Goal: Obtain resource: Download file/media

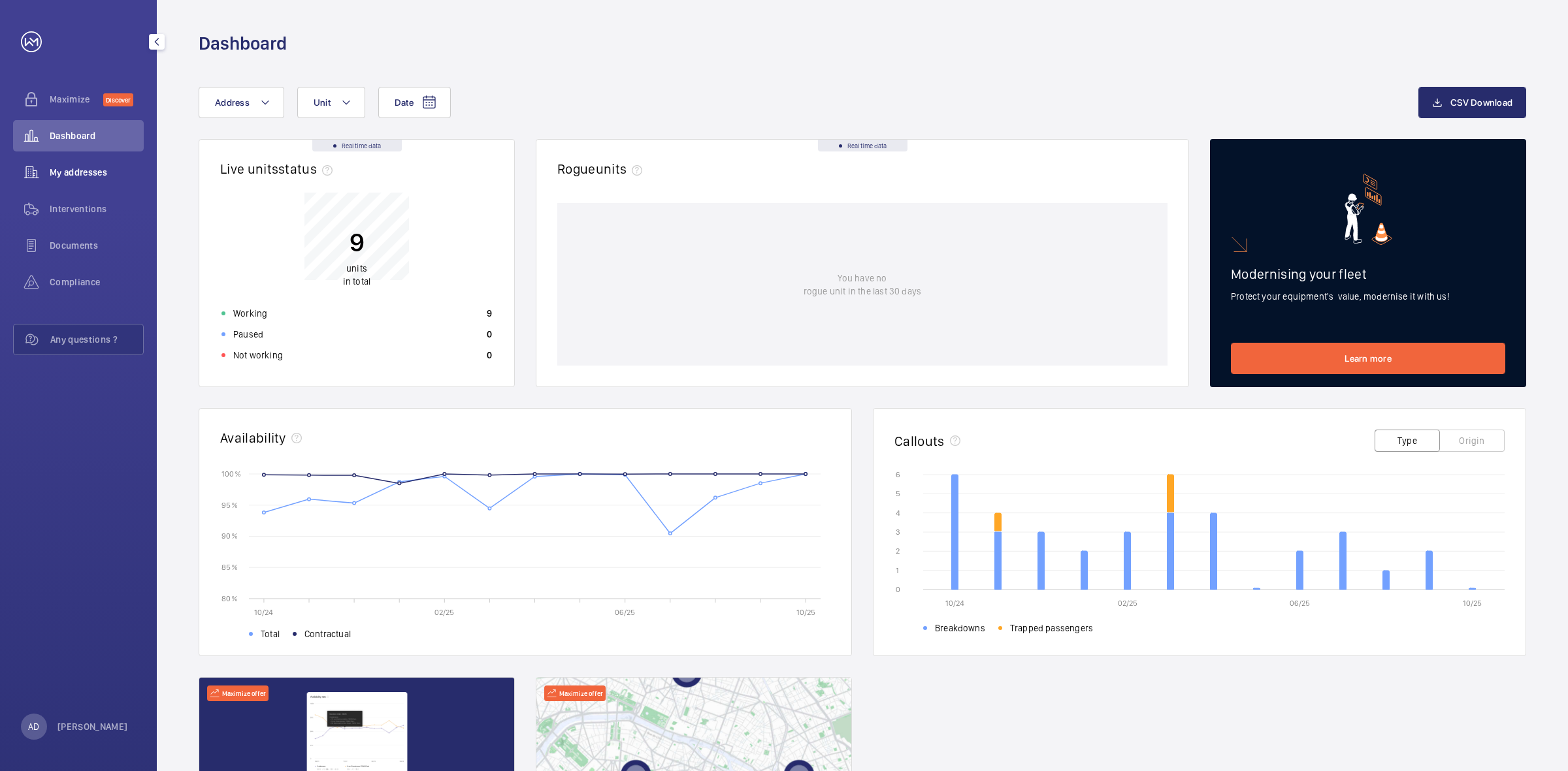
click at [100, 172] on span "My addresses" at bounding box center [96, 172] width 94 height 13
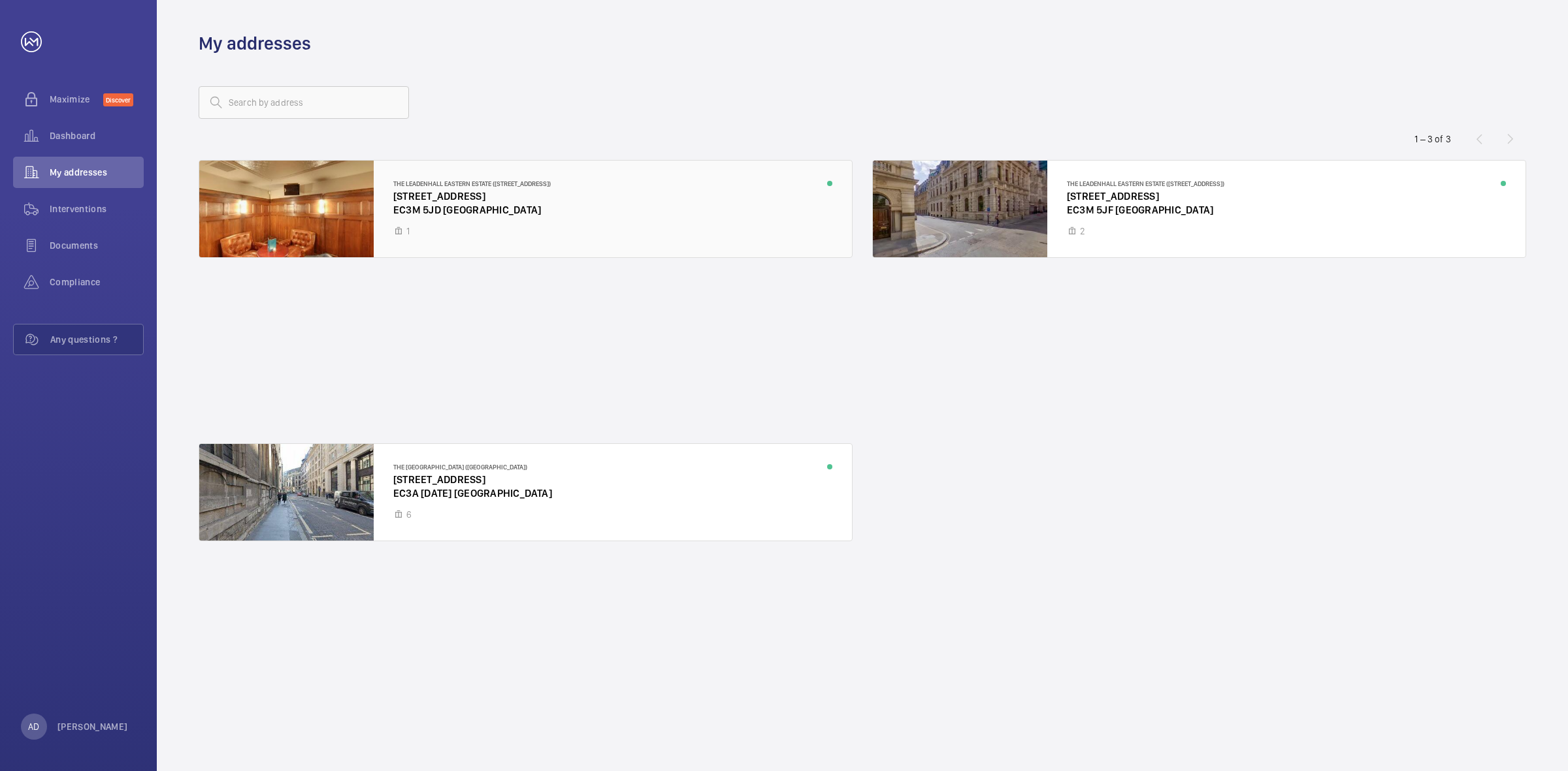
click at [433, 203] on div at bounding box center [525, 209] width 653 height 96
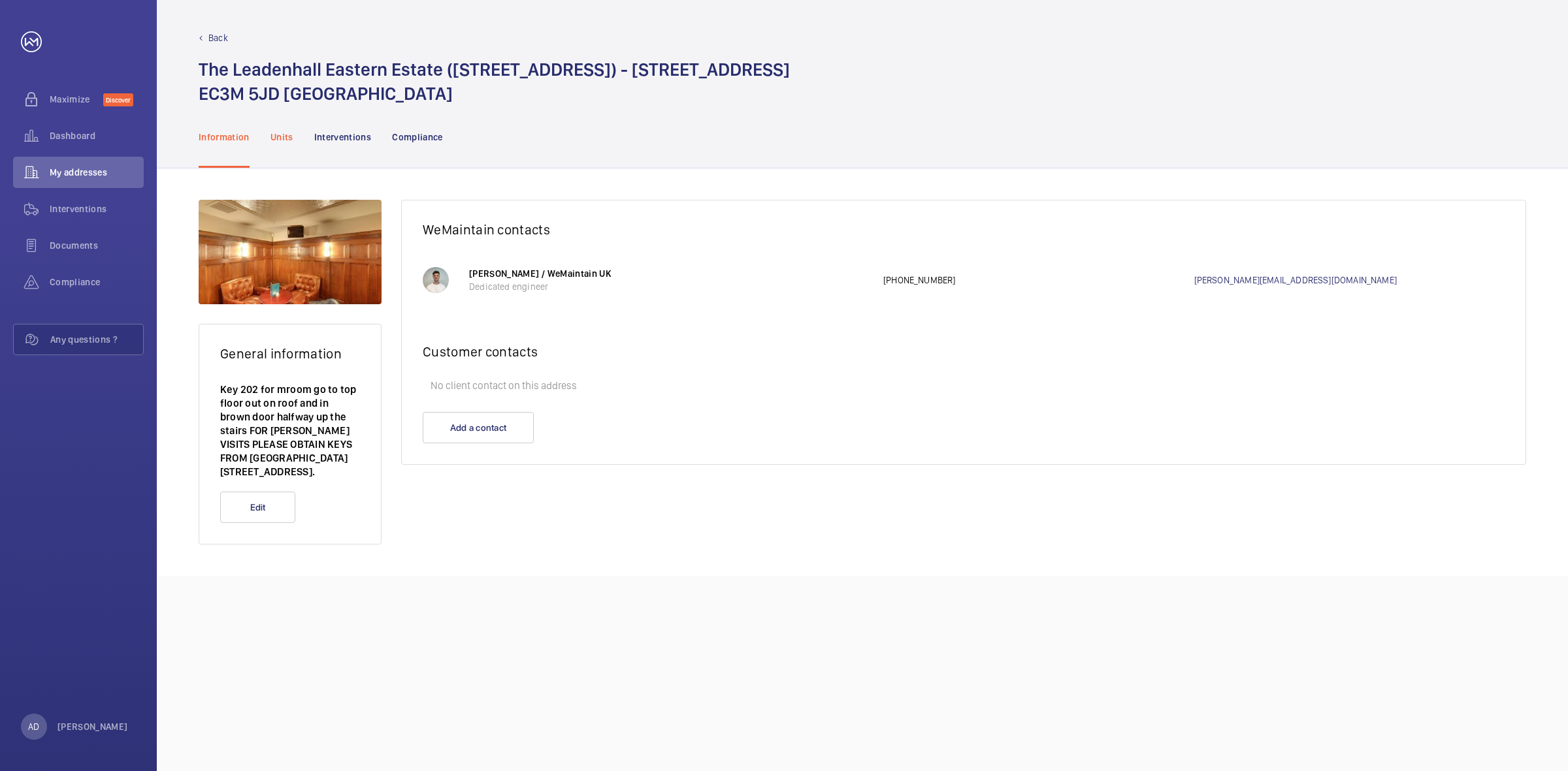
click at [278, 133] on p "Units" at bounding box center [282, 136] width 23 height 13
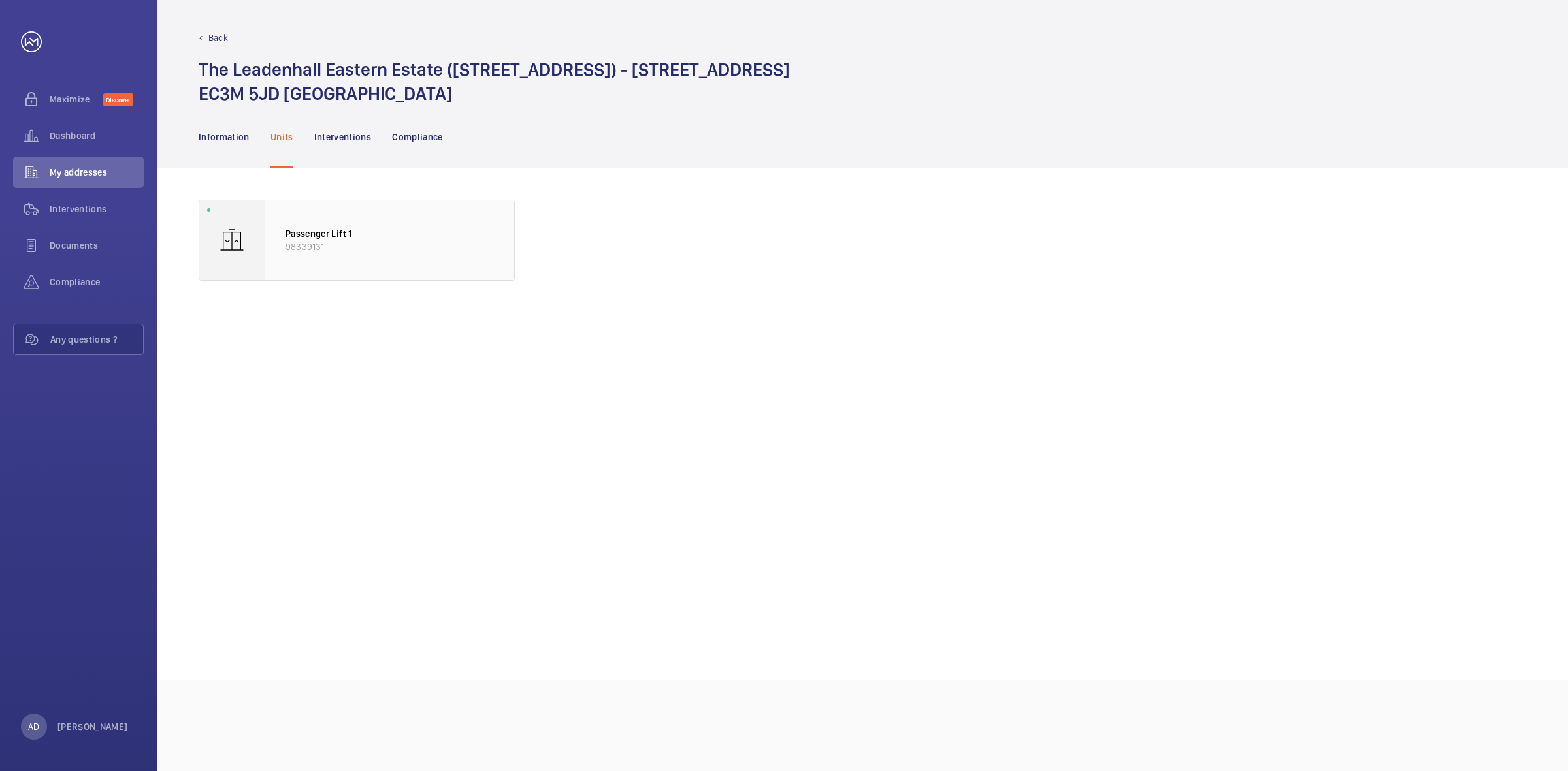
click at [351, 213] on div "Passenger Lift 1 98339131" at bounding box center [389, 240] width 250 height 80
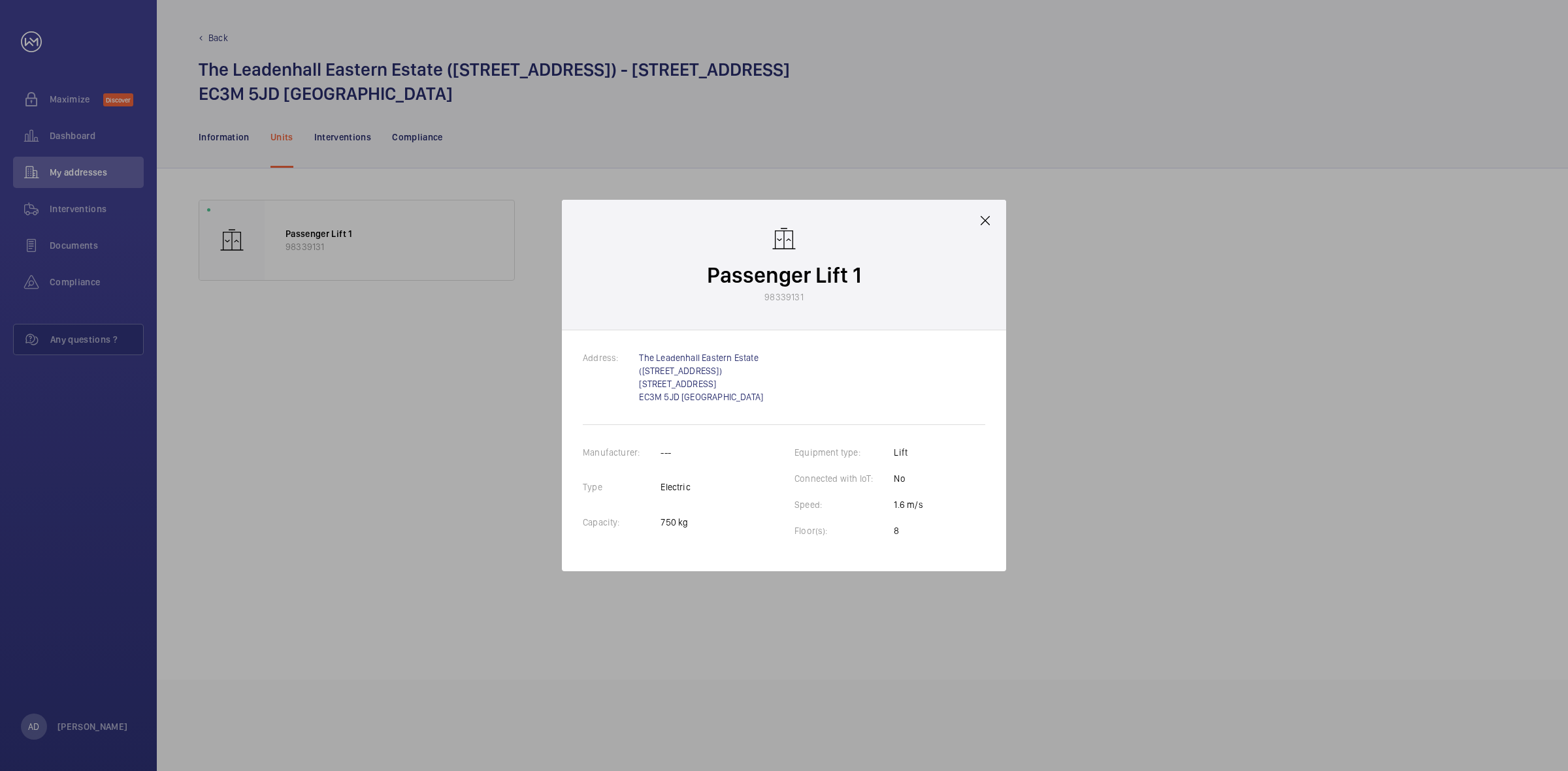
click at [988, 213] on mat-icon at bounding box center [985, 220] width 16 height 16
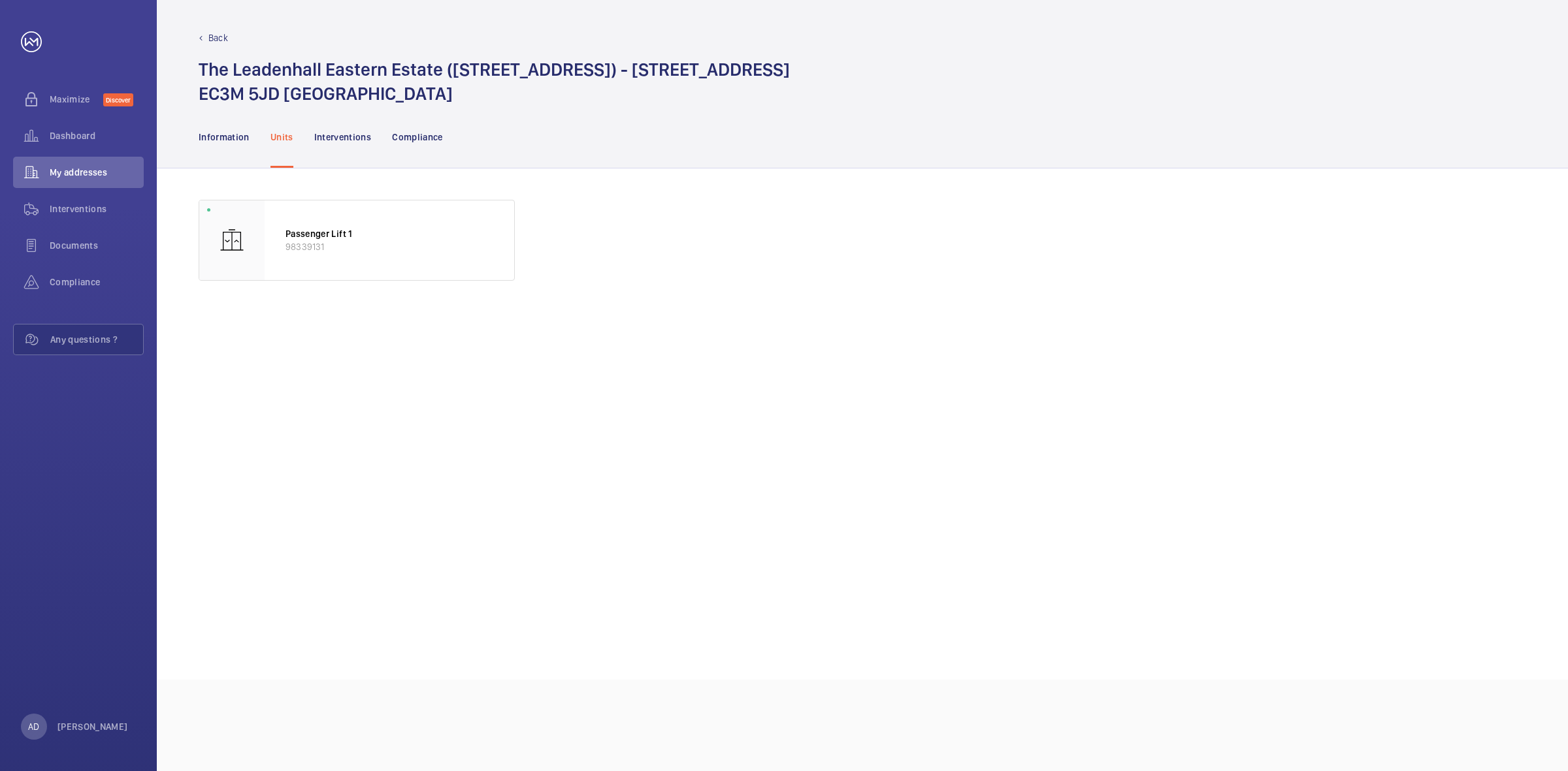
click at [228, 34] on p "Back" at bounding box center [218, 38] width 20 height 13
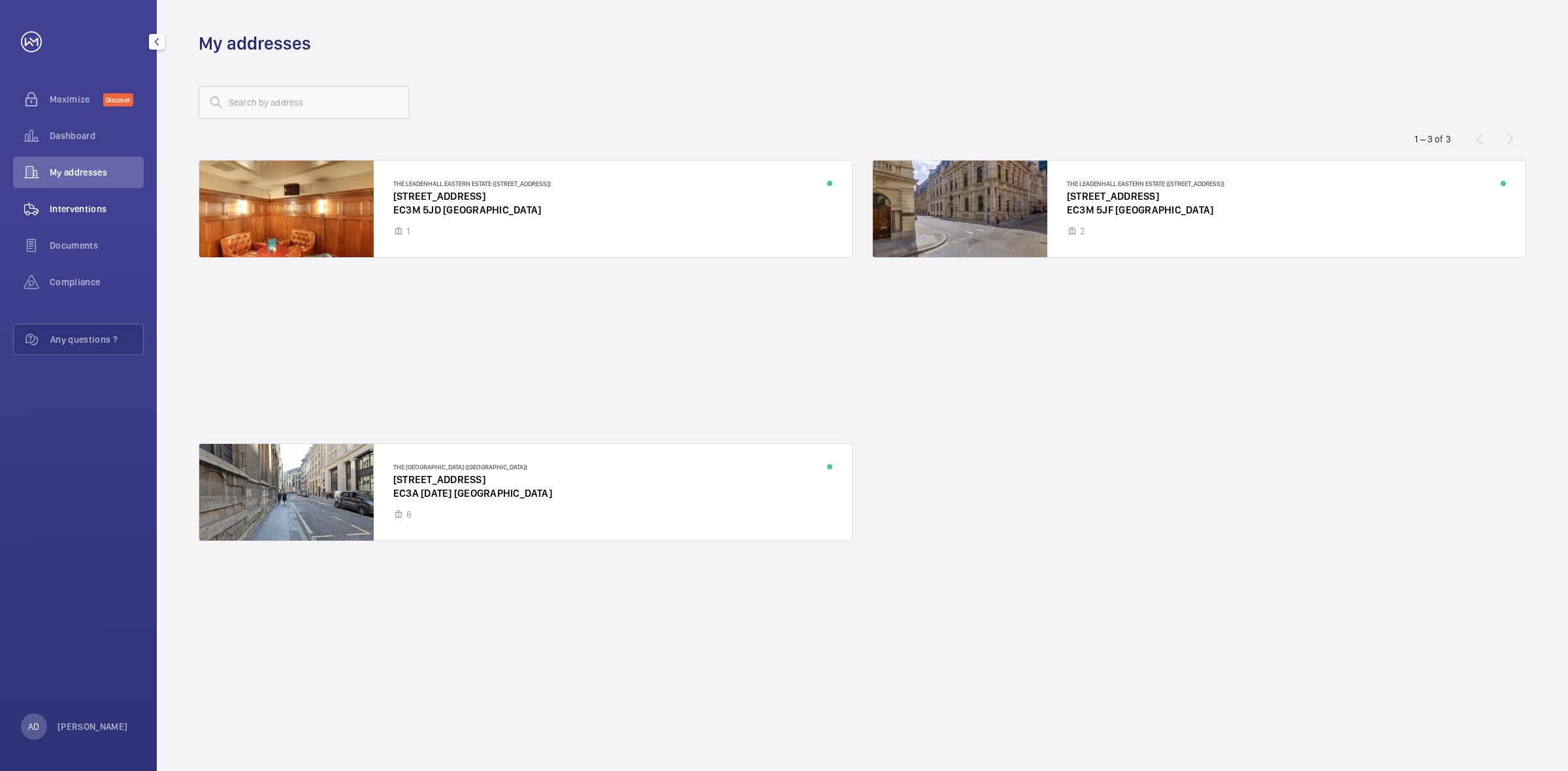
click at [57, 213] on span "Interventions" at bounding box center [96, 209] width 94 height 13
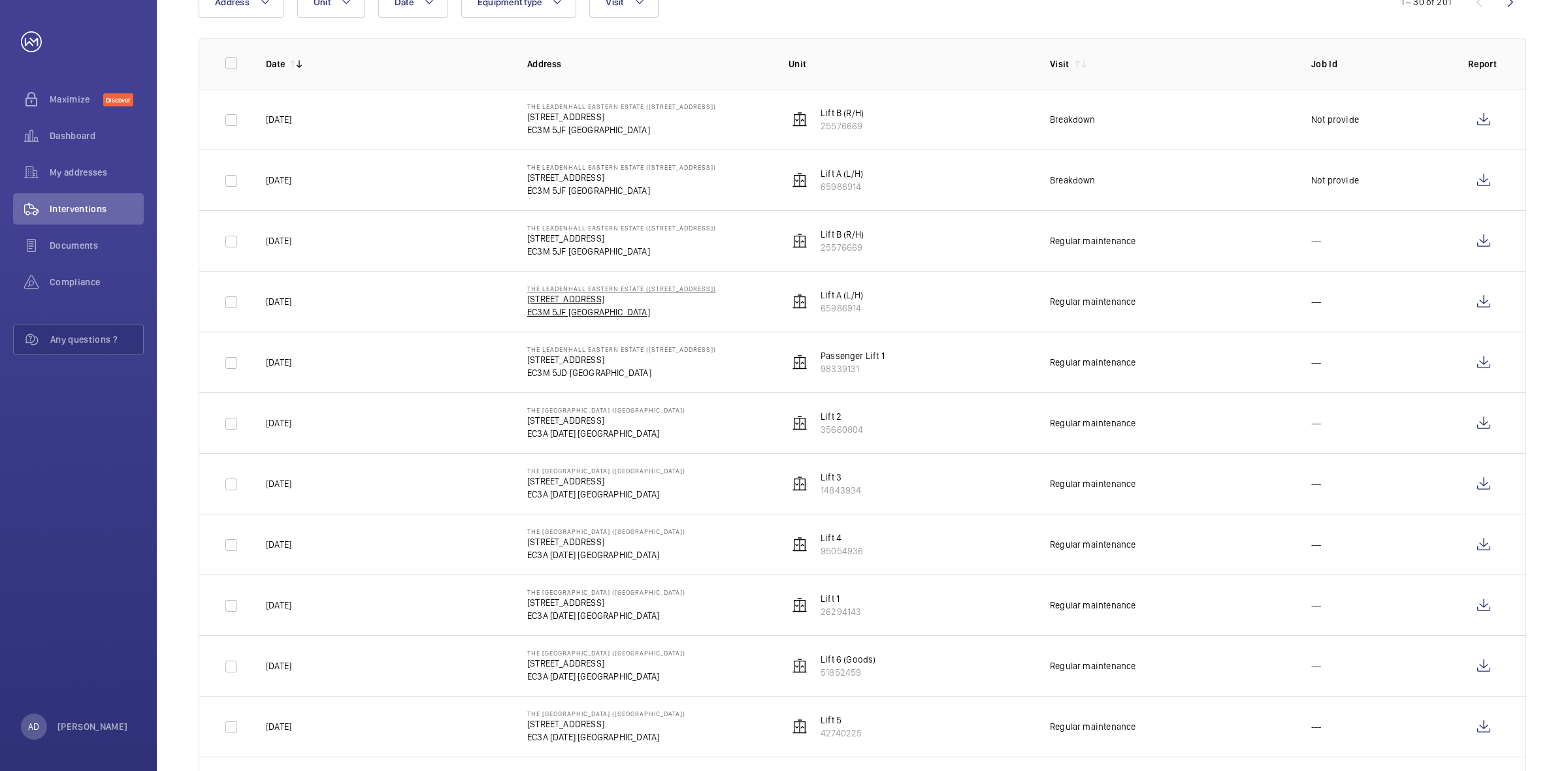
scroll to position [245, 0]
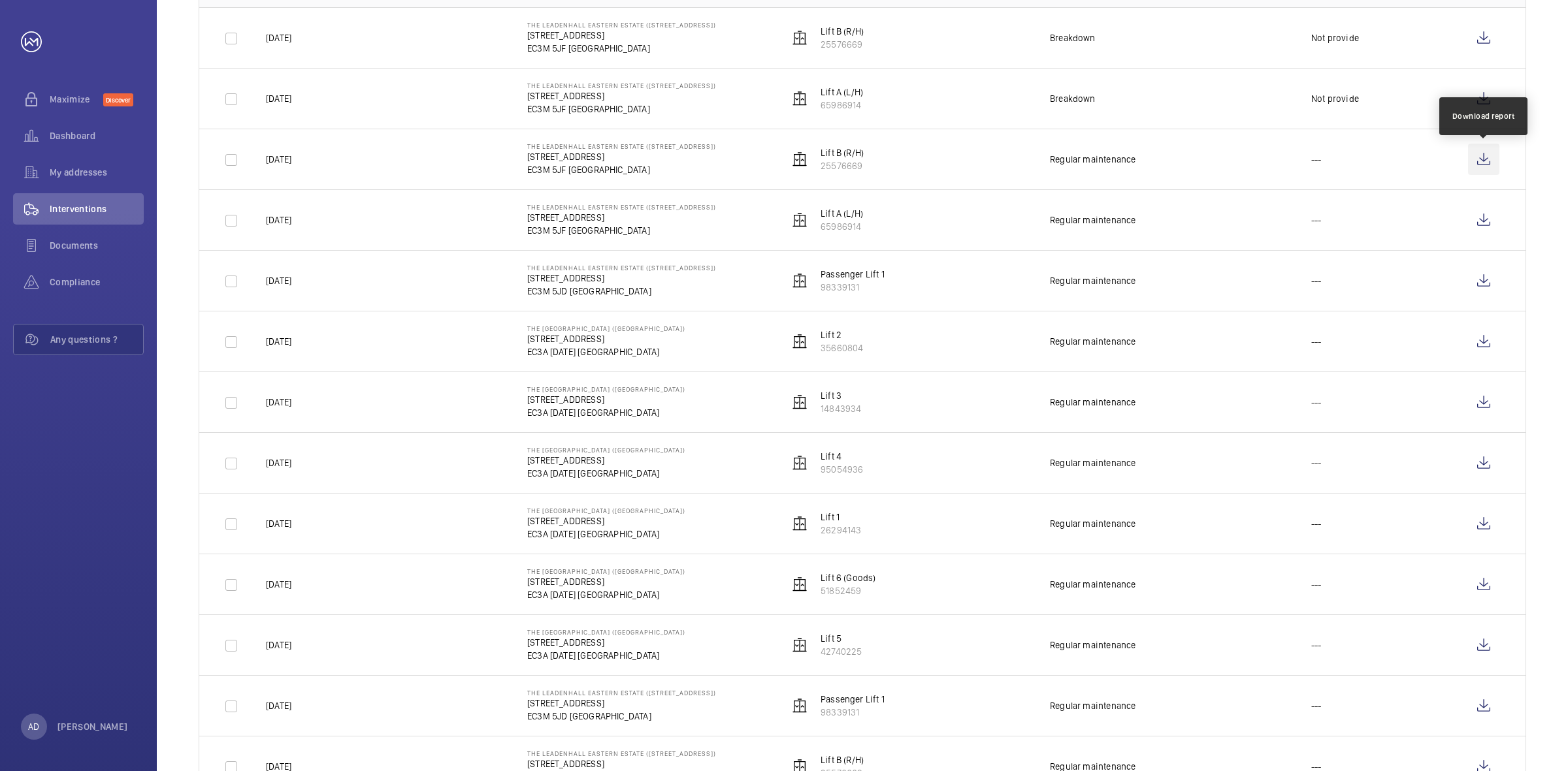
click at [1480, 159] on wm-front-icon-button at bounding box center [1484, 160] width 32 height 32
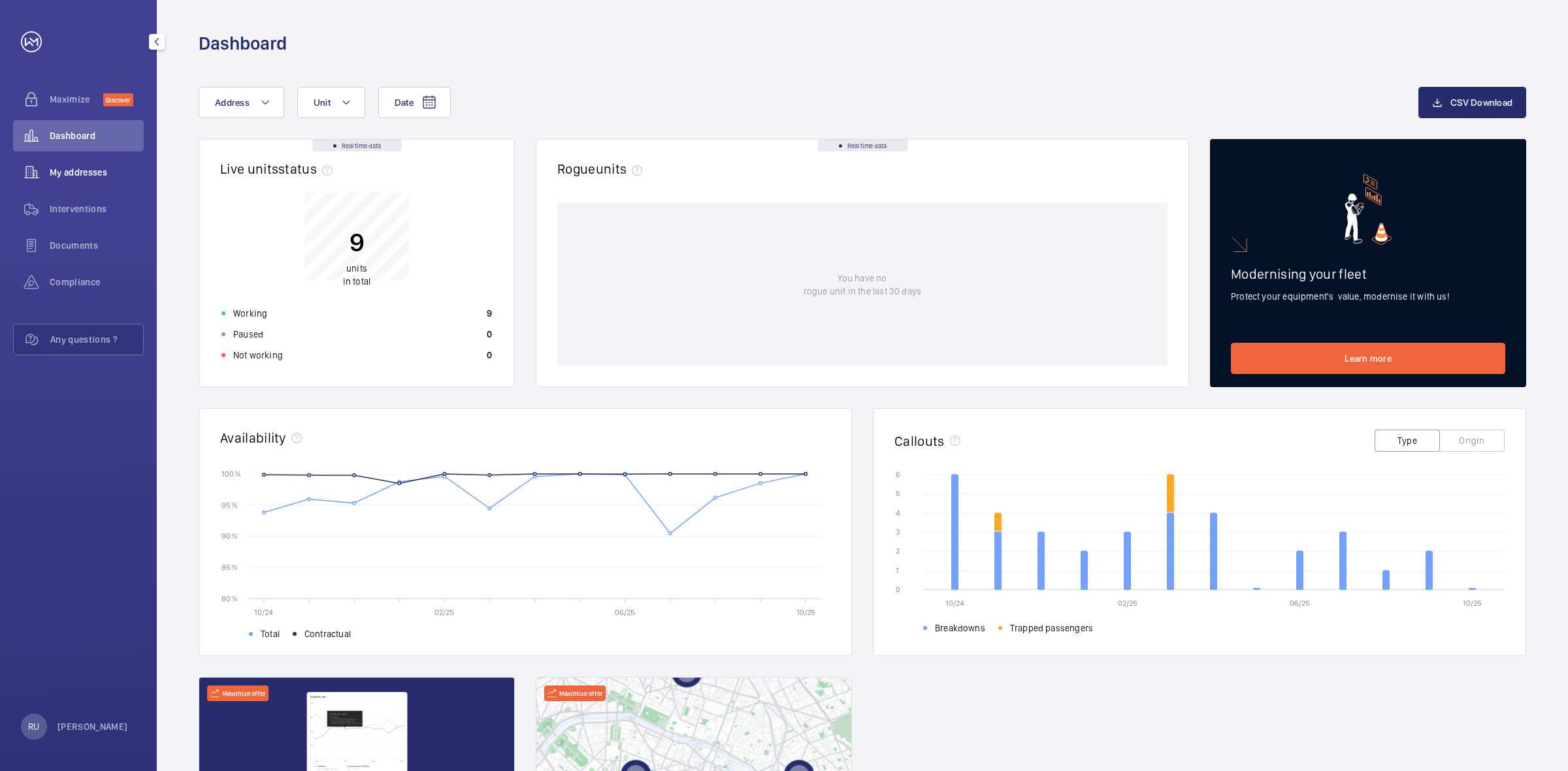
click at [73, 170] on span "My addresses" at bounding box center [96, 172] width 94 height 13
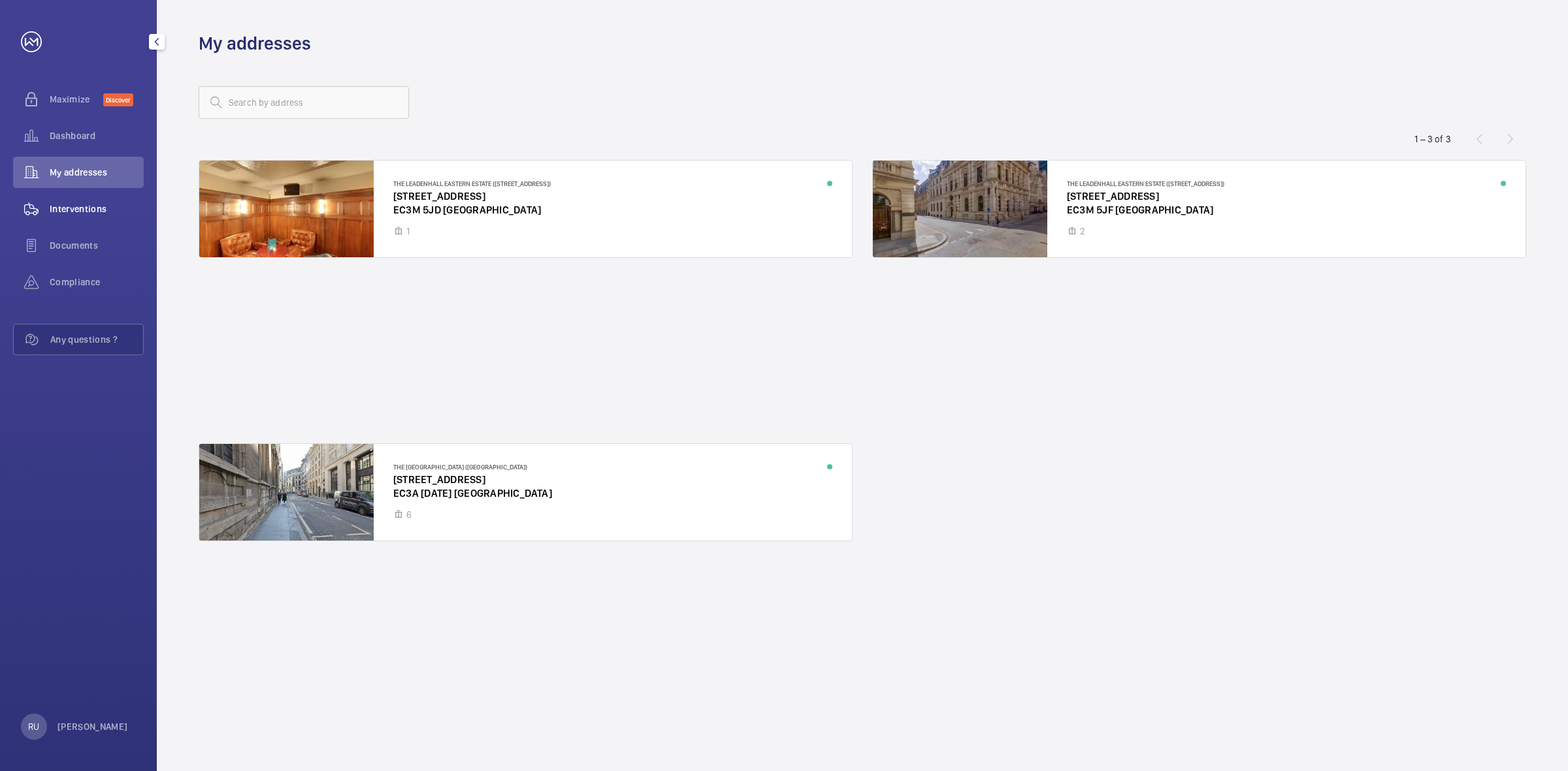
click at [79, 207] on span "Interventions" at bounding box center [96, 209] width 94 height 13
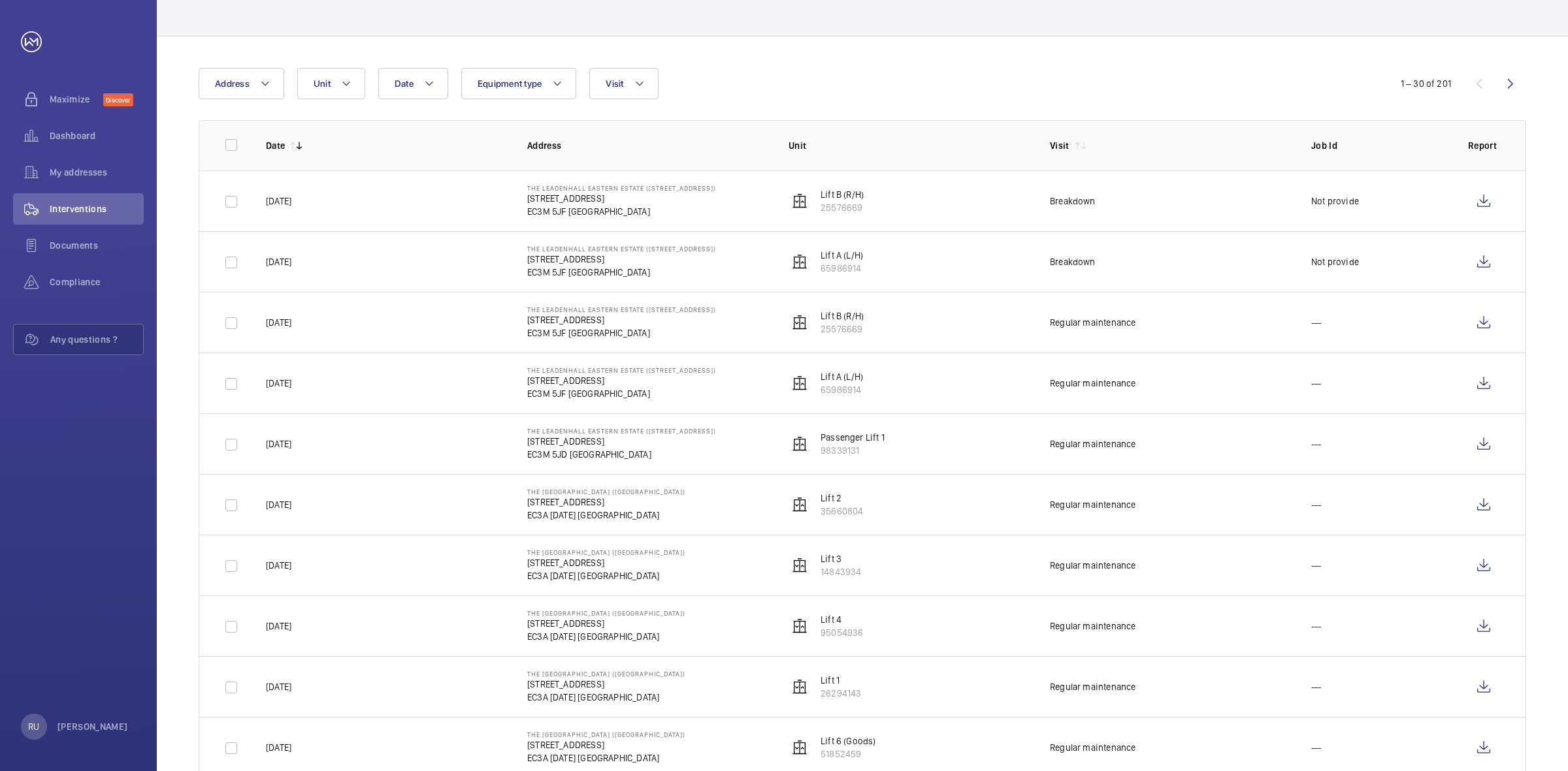
scroll to position [164, 0]
